Goal: Information Seeking & Learning: Learn about a topic

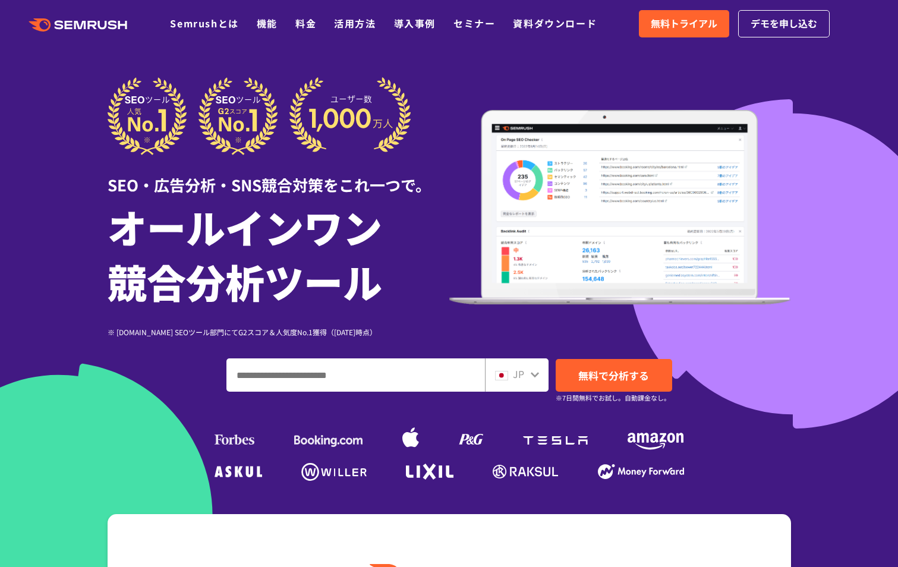
click at [702, 26] on span "無料トライアル" at bounding box center [684, 23] width 67 height 15
click at [692, 31] on span "無料トライアル" at bounding box center [684, 23] width 67 height 15
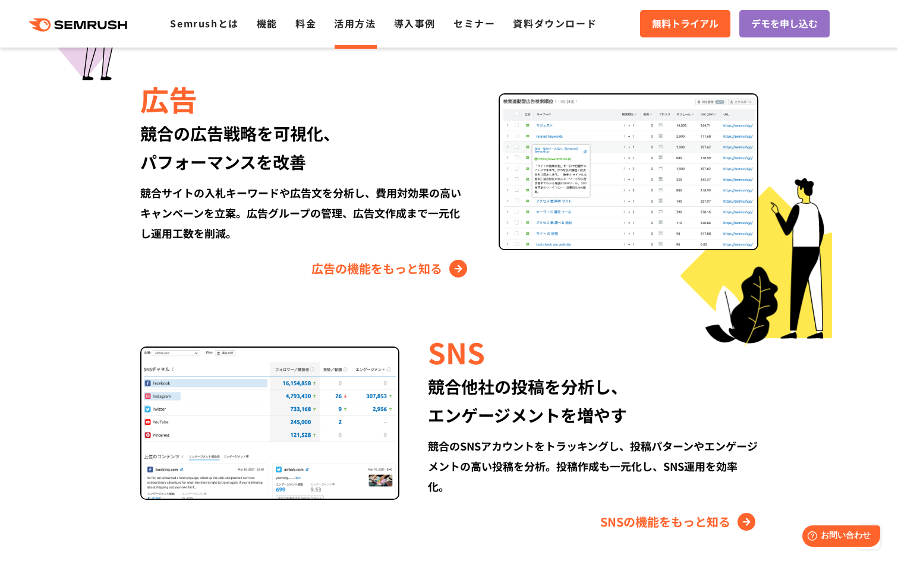
drag, startPoint x: 368, startPoint y: 22, endPoint x: 368, endPoint y: 48, distance: 26.1
click at [368, 23] on link "活用方法" at bounding box center [355, 23] width 42 height 14
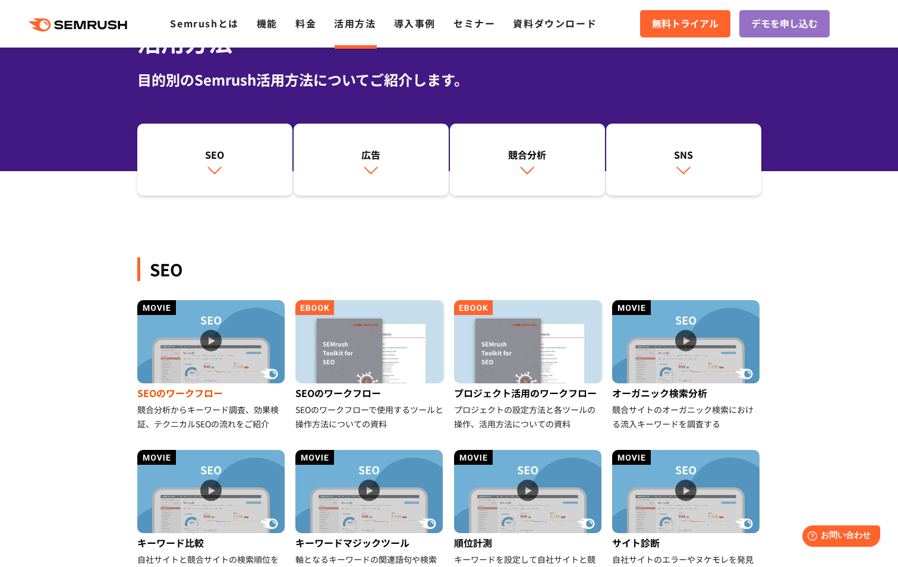
scroll to position [119, 0]
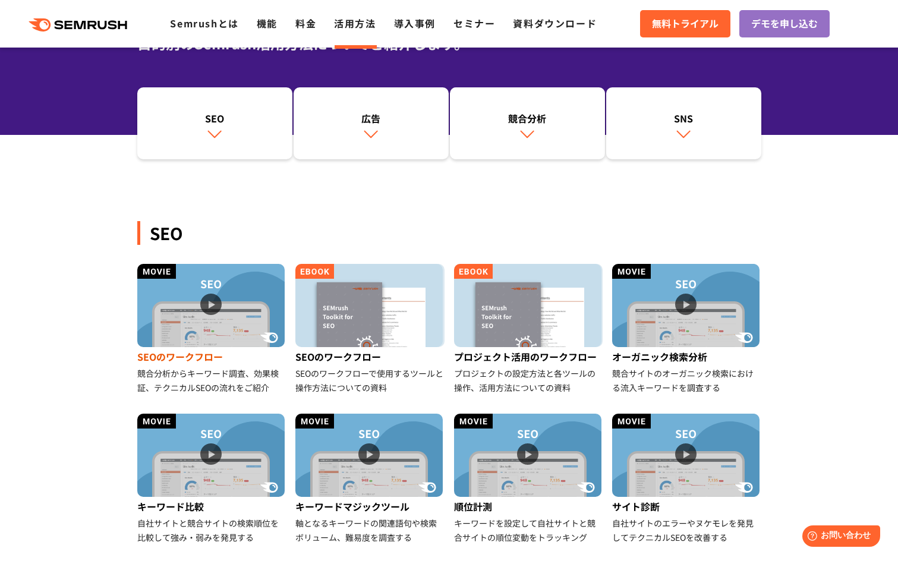
click at [210, 303] on img at bounding box center [210, 305] width 147 height 83
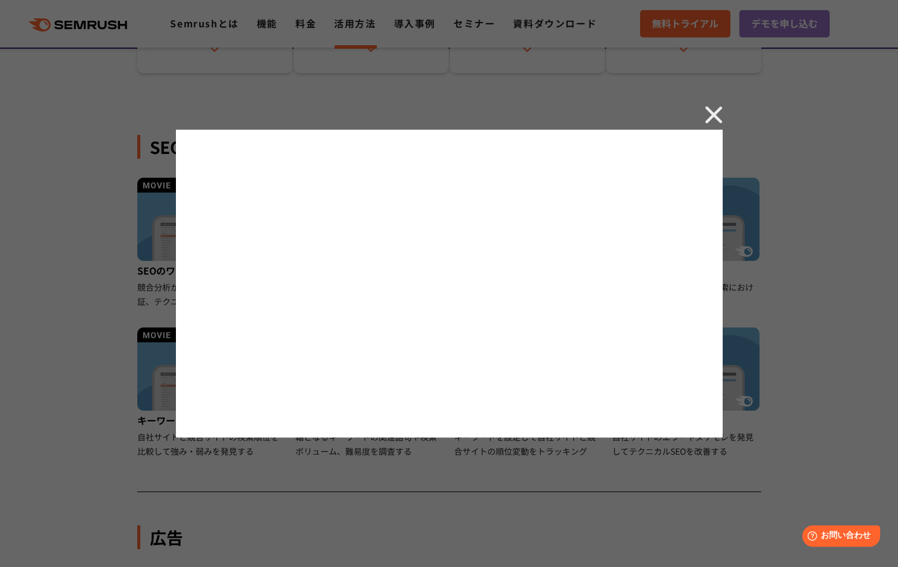
scroll to position [178, 0]
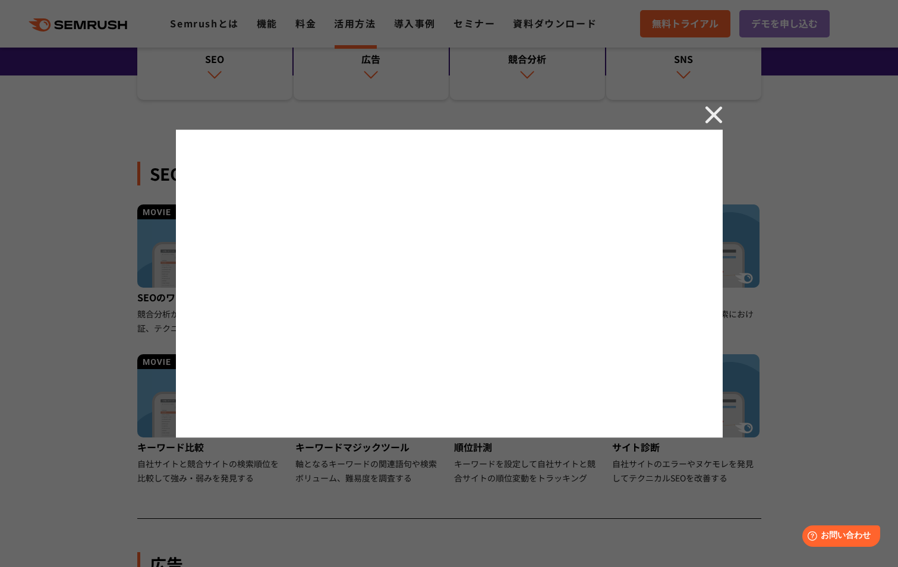
click at [711, 113] on img at bounding box center [714, 115] width 18 height 18
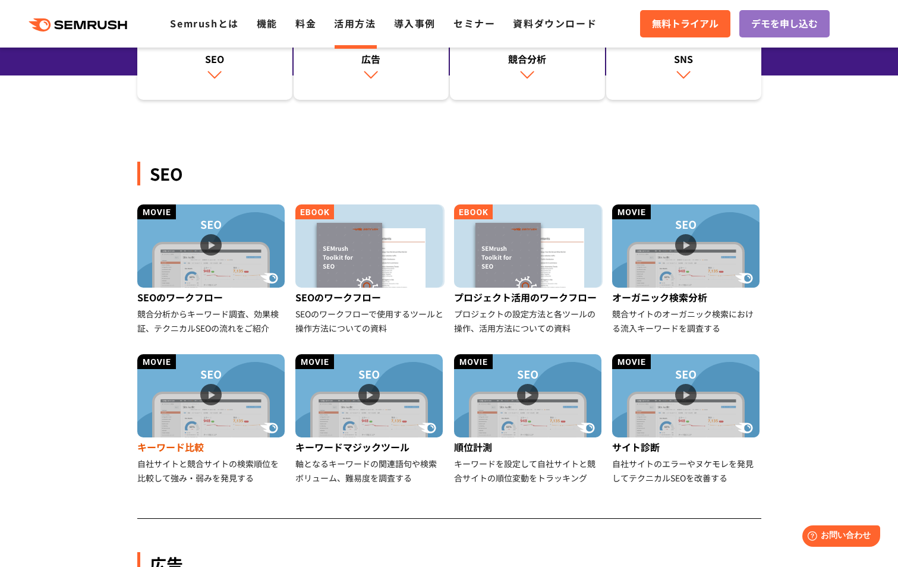
click at [206, 405] on img at bounding box center [210, 395] width 147 height 83
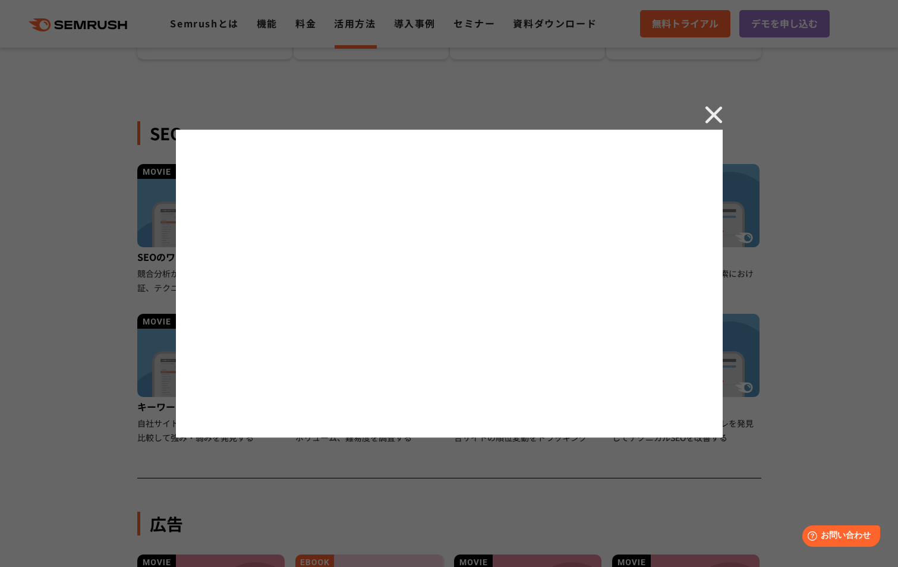
scroll to position [238, 0]
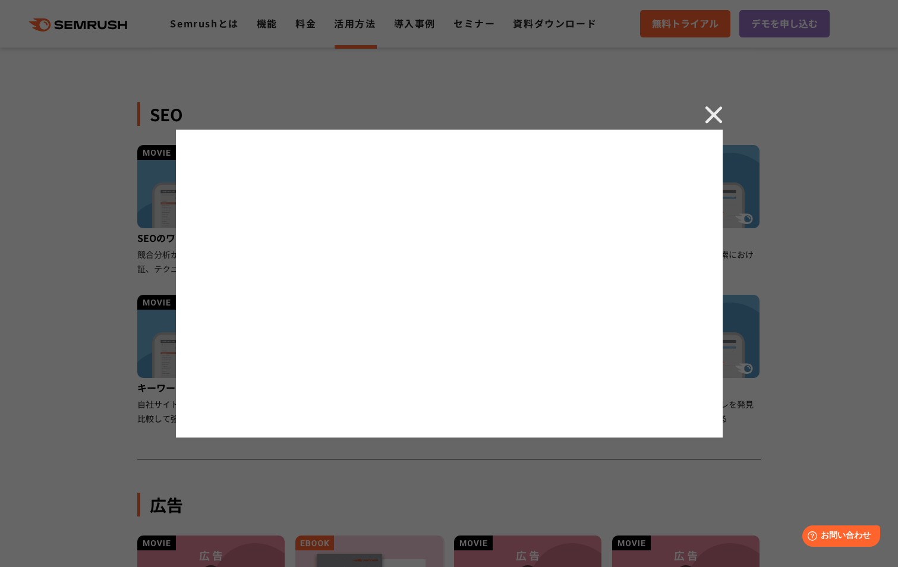
click at [715, 113] on img at bounding box center [714, 115] width 18 height 18
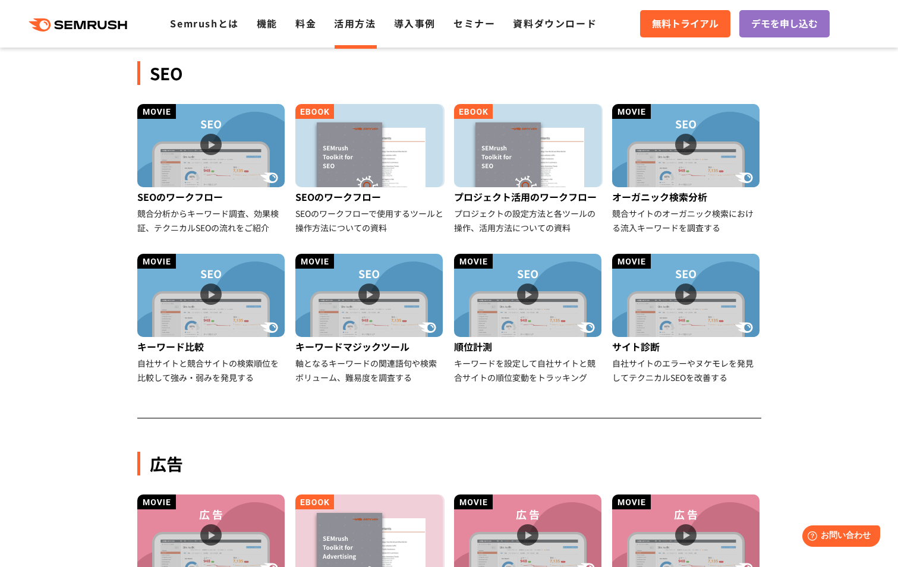
scroll to position [297, 0]
